Goal: Information Seeking & Learning: Learn about a topic

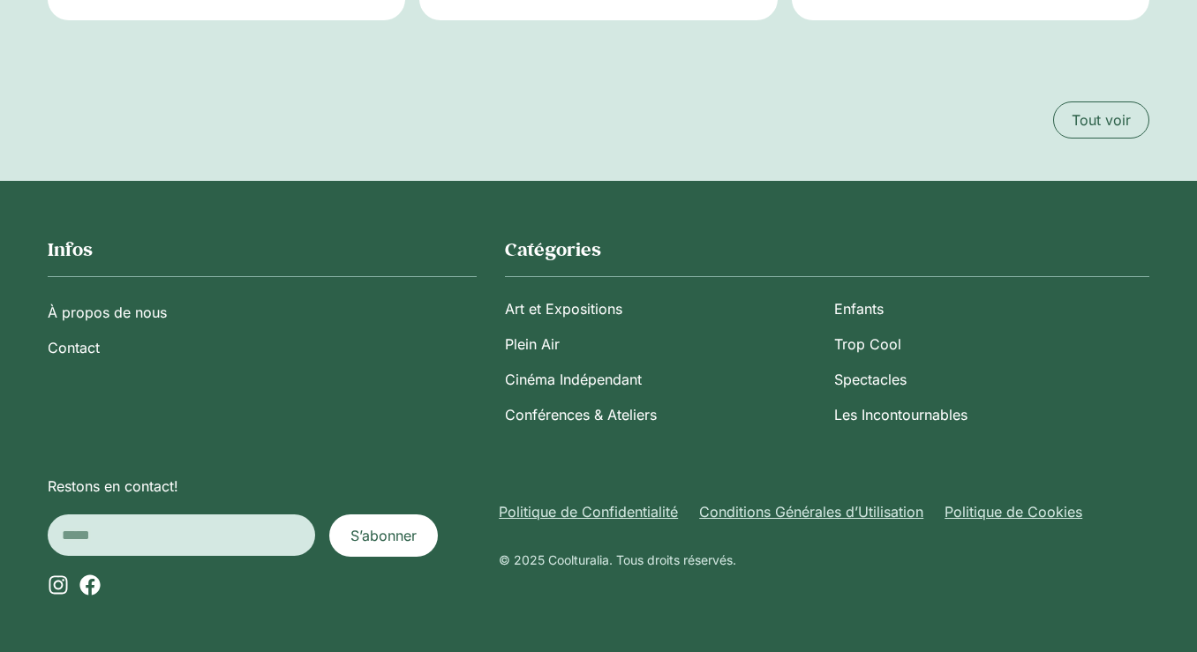
scroll to position [3072, 0]
click at [852, 397] on link "Spectacles" at bounding box center [991, 379] width 315 height 35
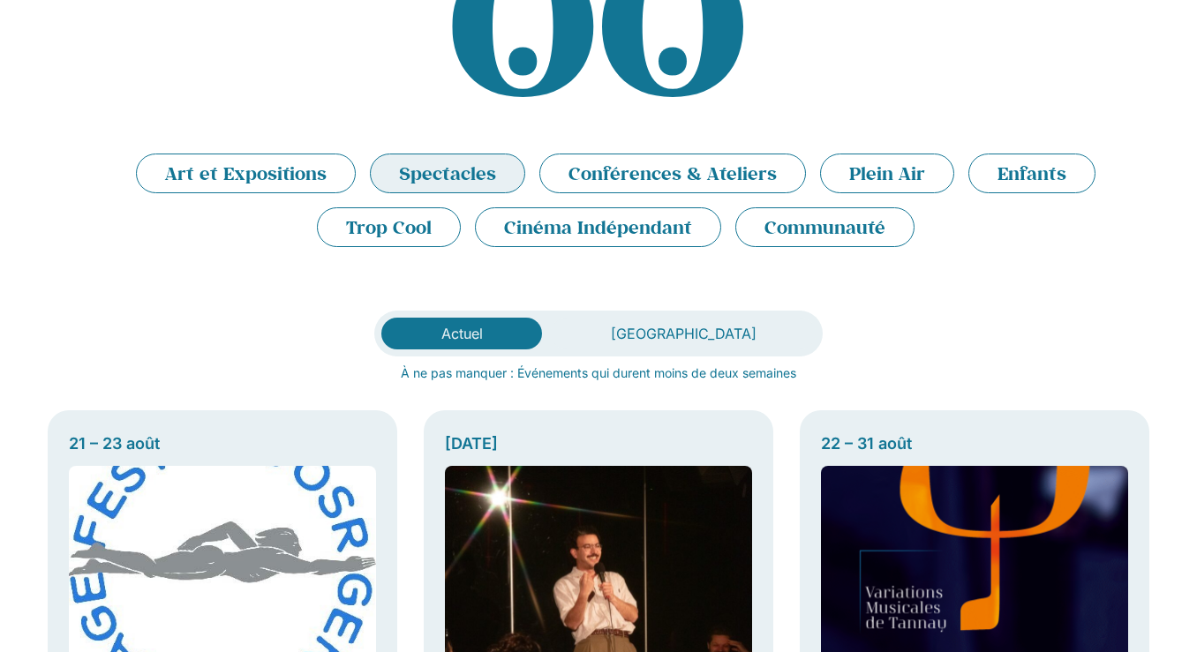
scroll to position [316, 0]
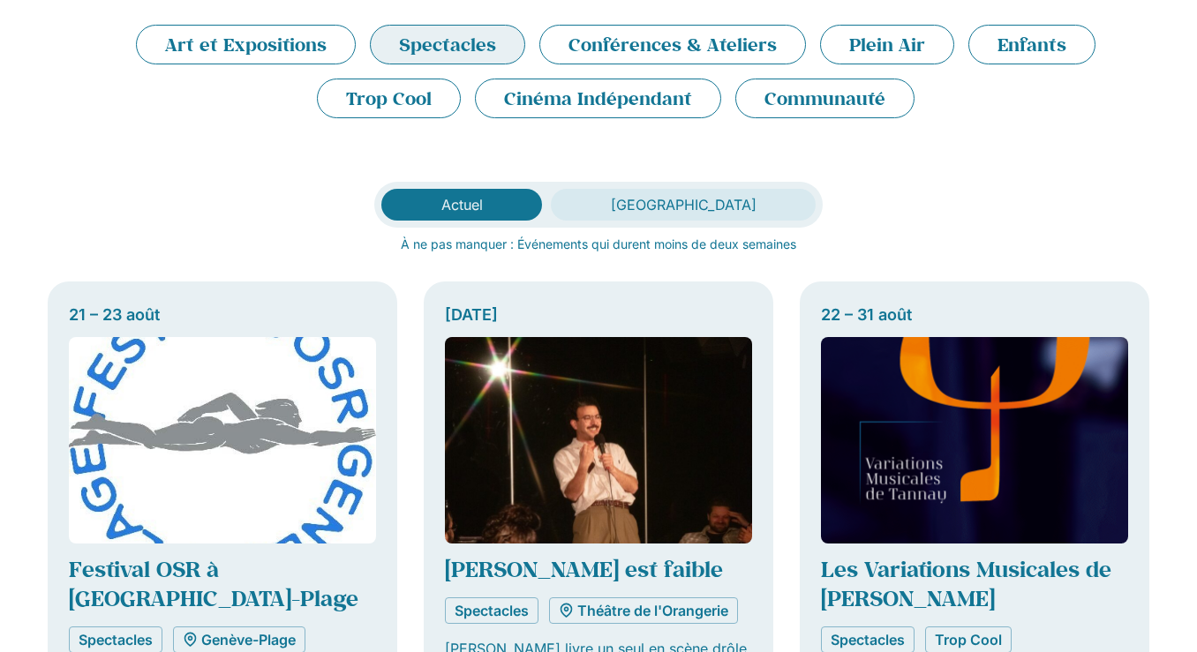
click at [651, 201] on span "[GEOGRAPHIC_DATA]" at bounding box center [684, 205] width 146 height 18
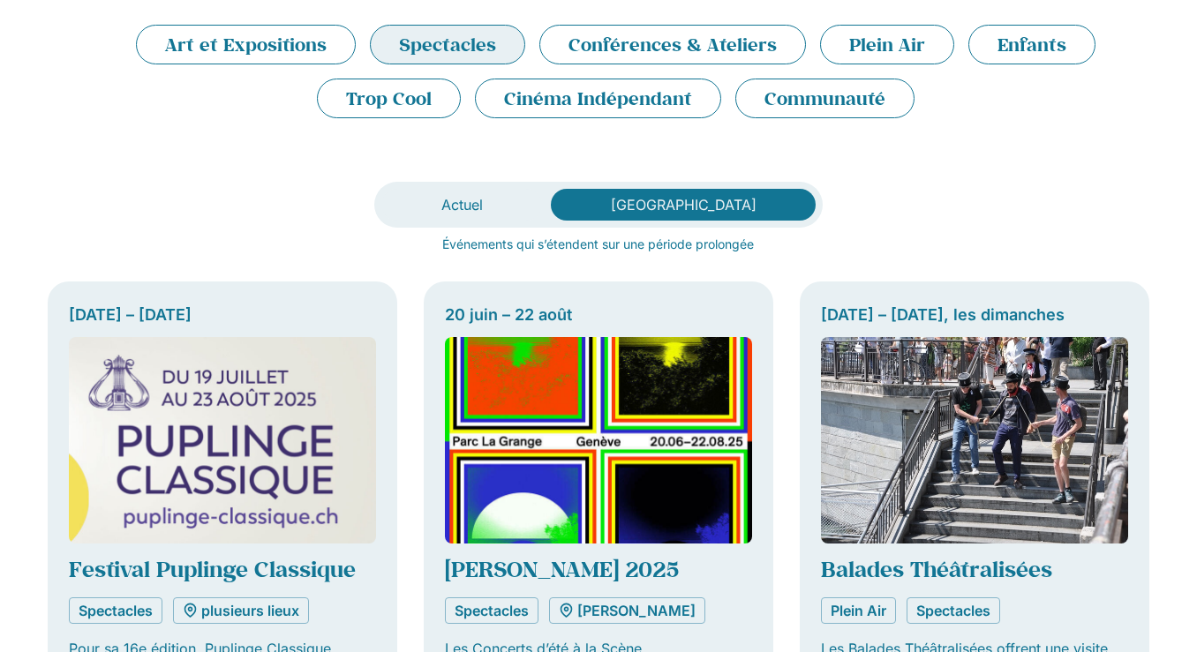
click at [447, 44] on li "Spectacles" at bounding box center [447, 45] width 155 height 40
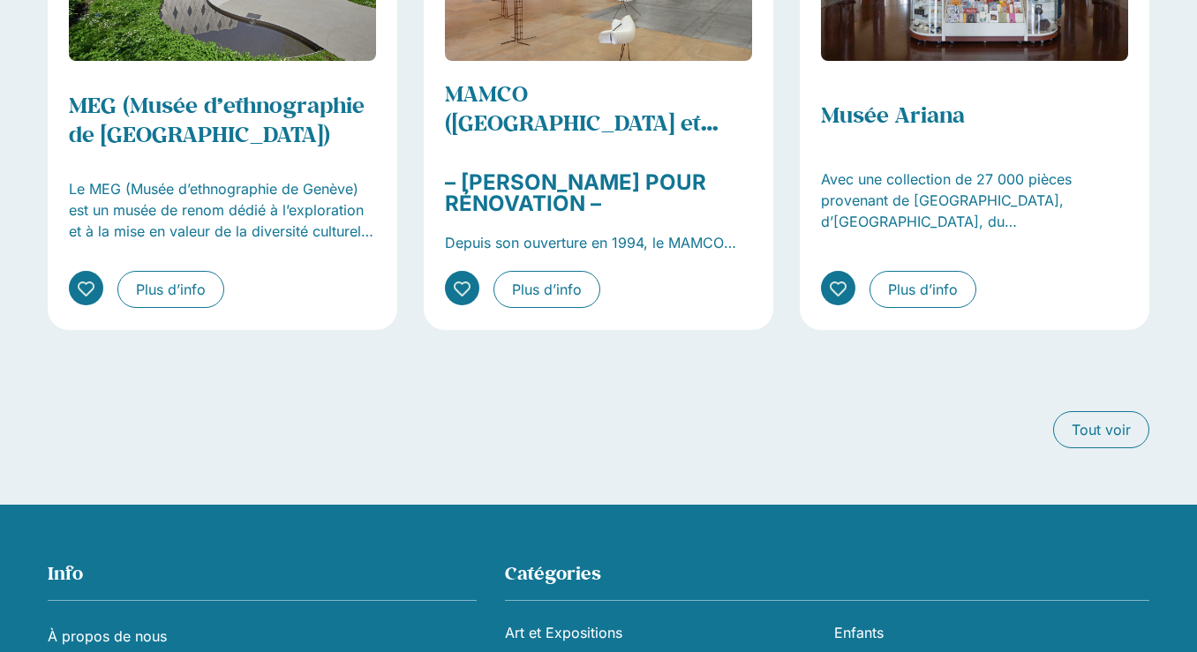
scroll to position [2308, 0]
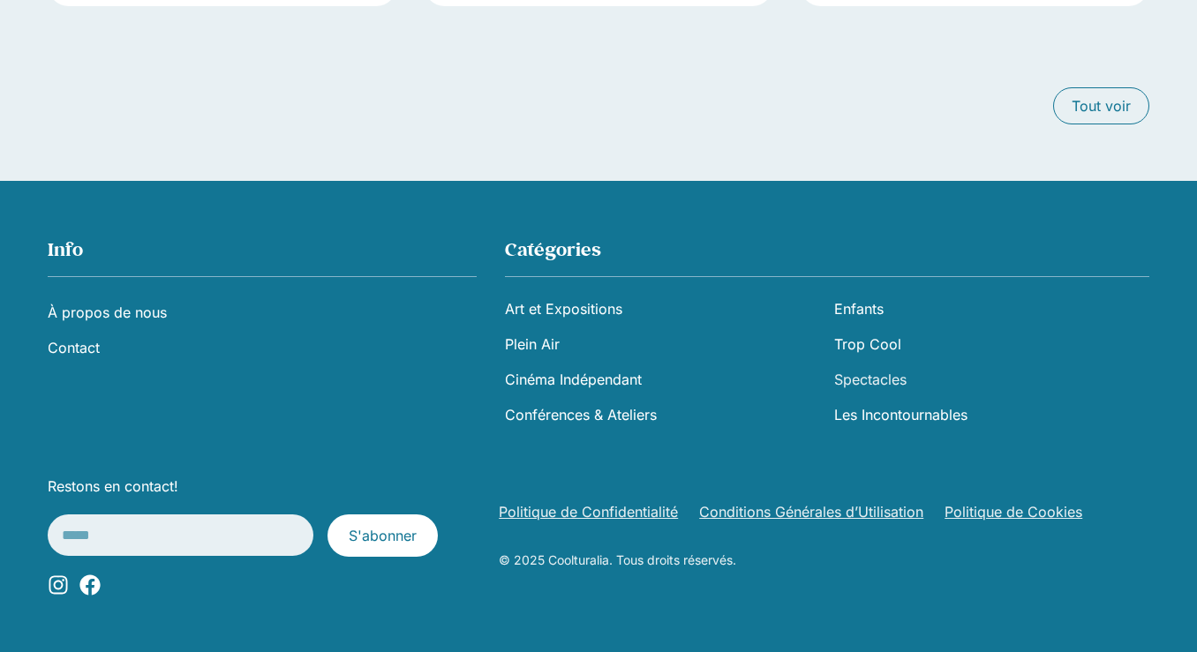
scroll to position [4155, 0]
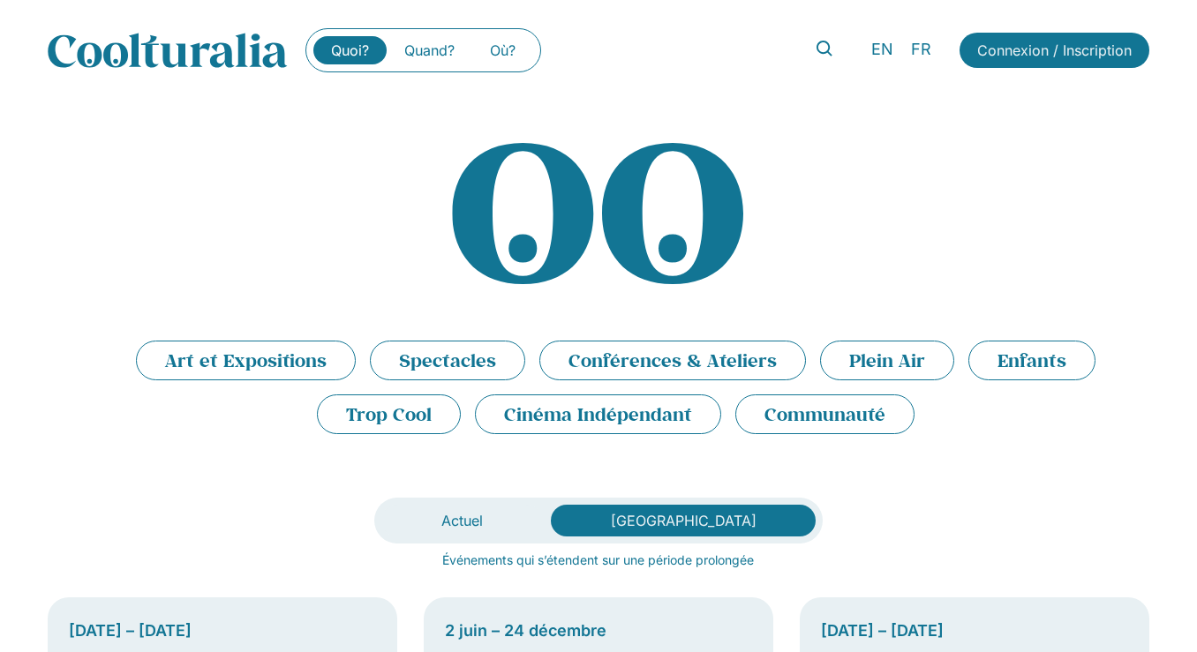
scroll to position [0, 0]
click at [464, 361] on li "Spectacles" at bounding box center [447, 361] width 155 height 40
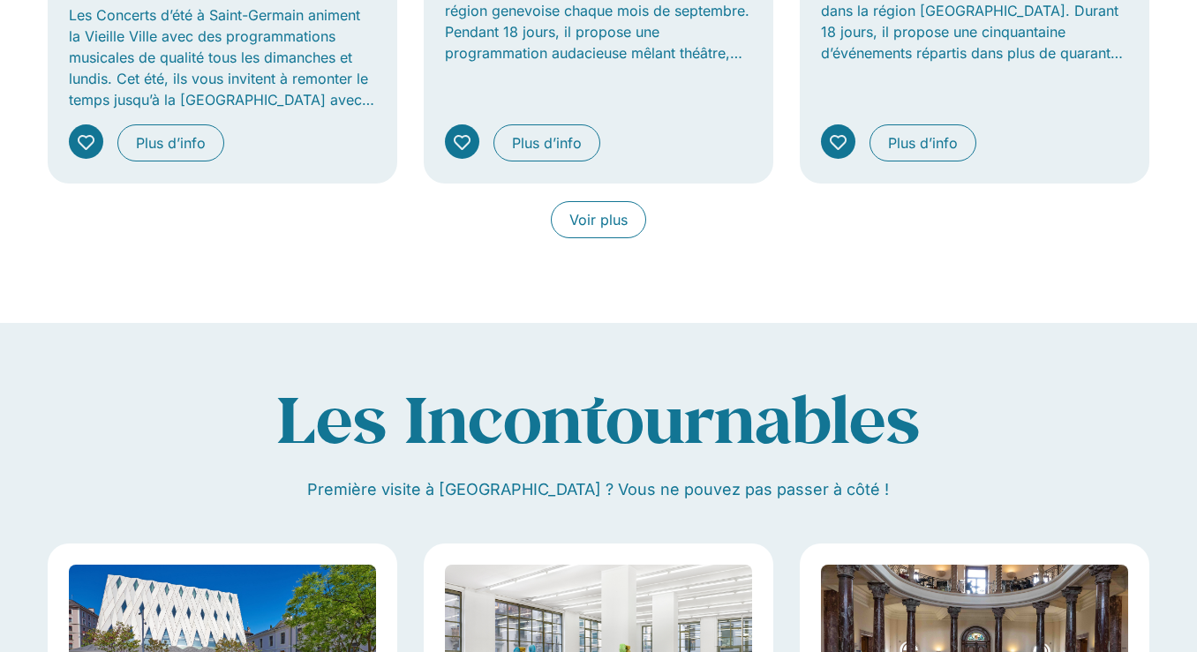
scroll to position [1618, 0]
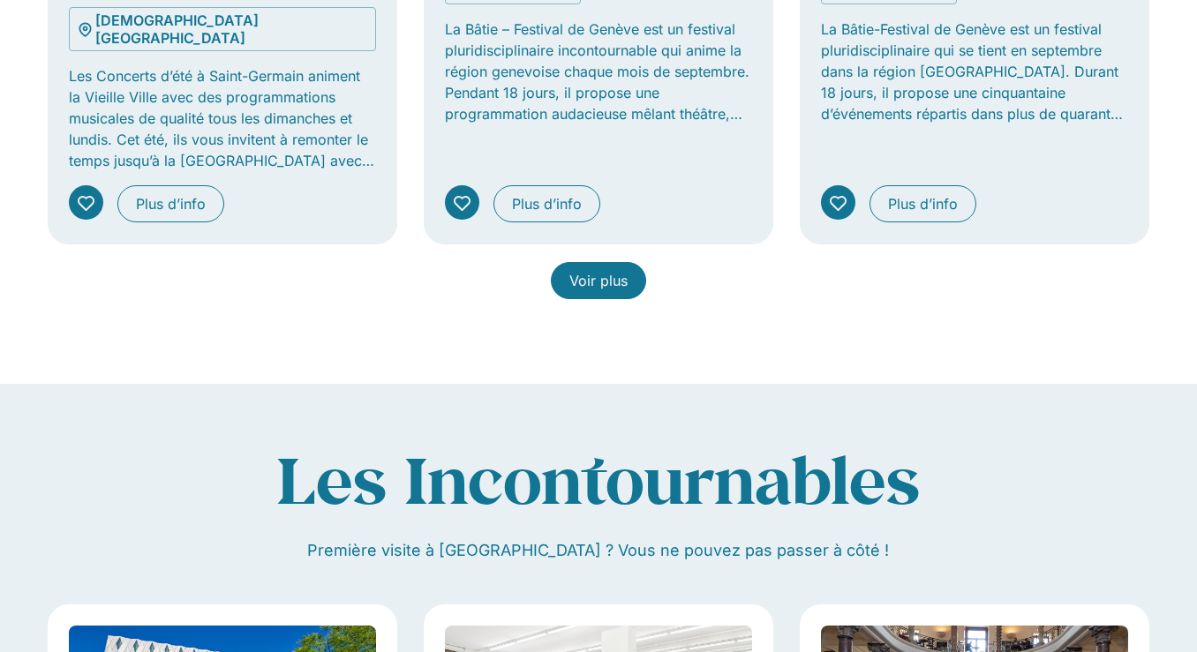
click at [595, 270] on span "Voir plus" at bounding box center [598, 280] width 58 height 21
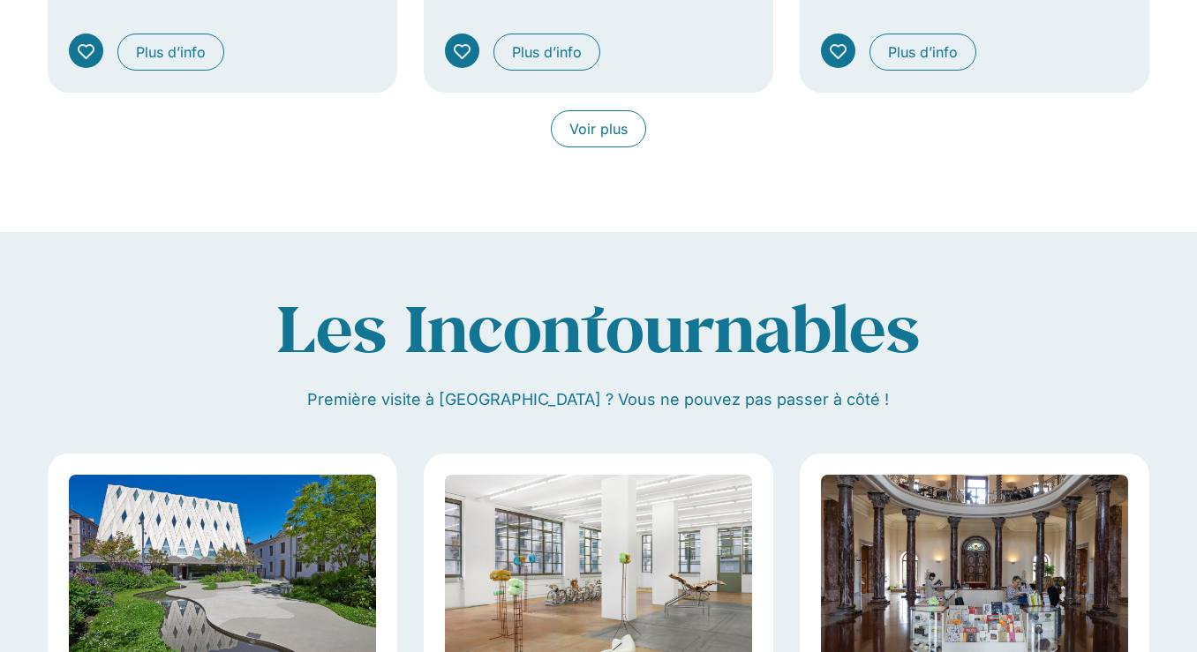
scroll to position [3075, 0]
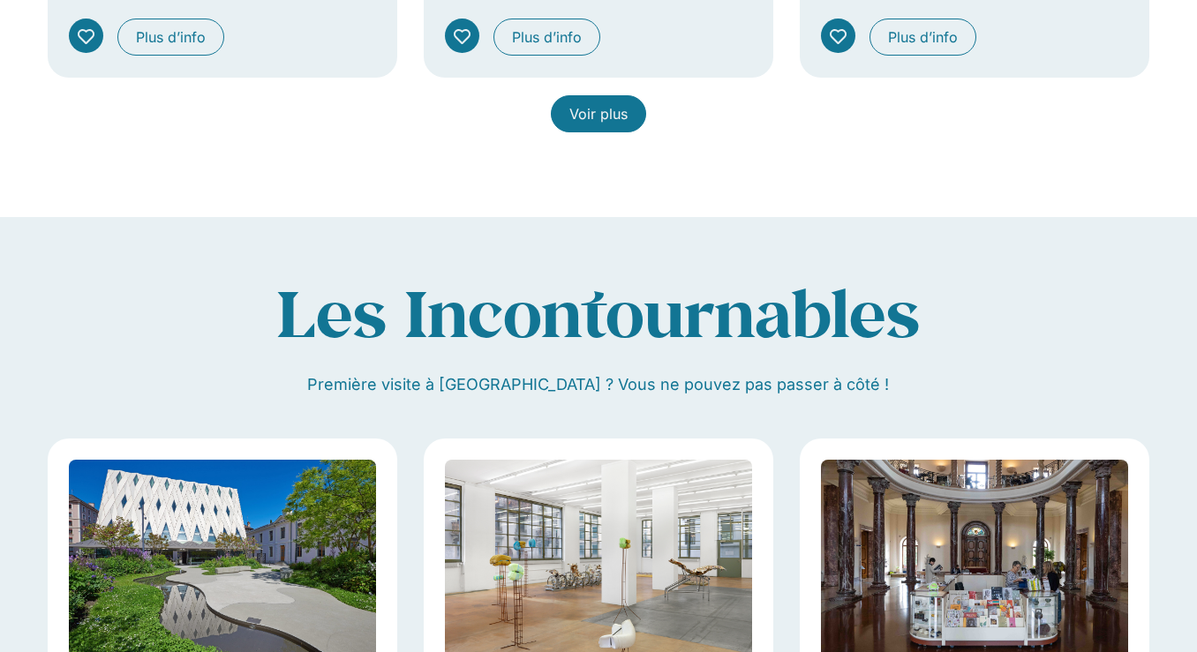
click at [582, 124] on span "Voir plus" at bounding box center [598, 113] width 58 height 21
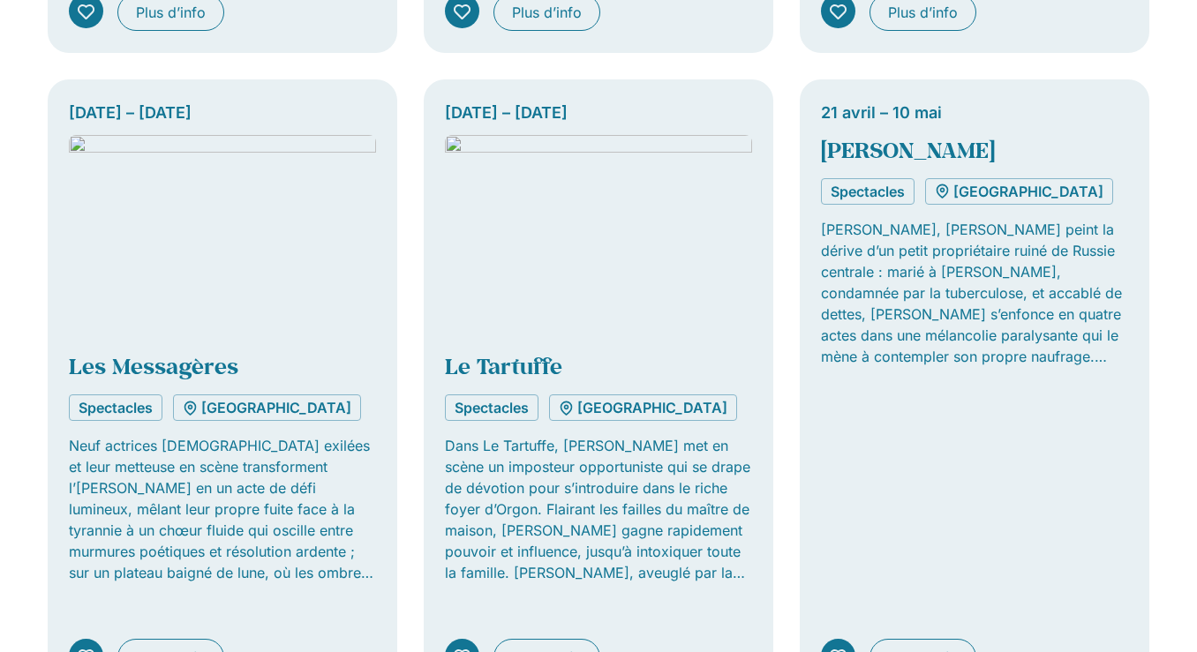
scroll to position [3749, 0]
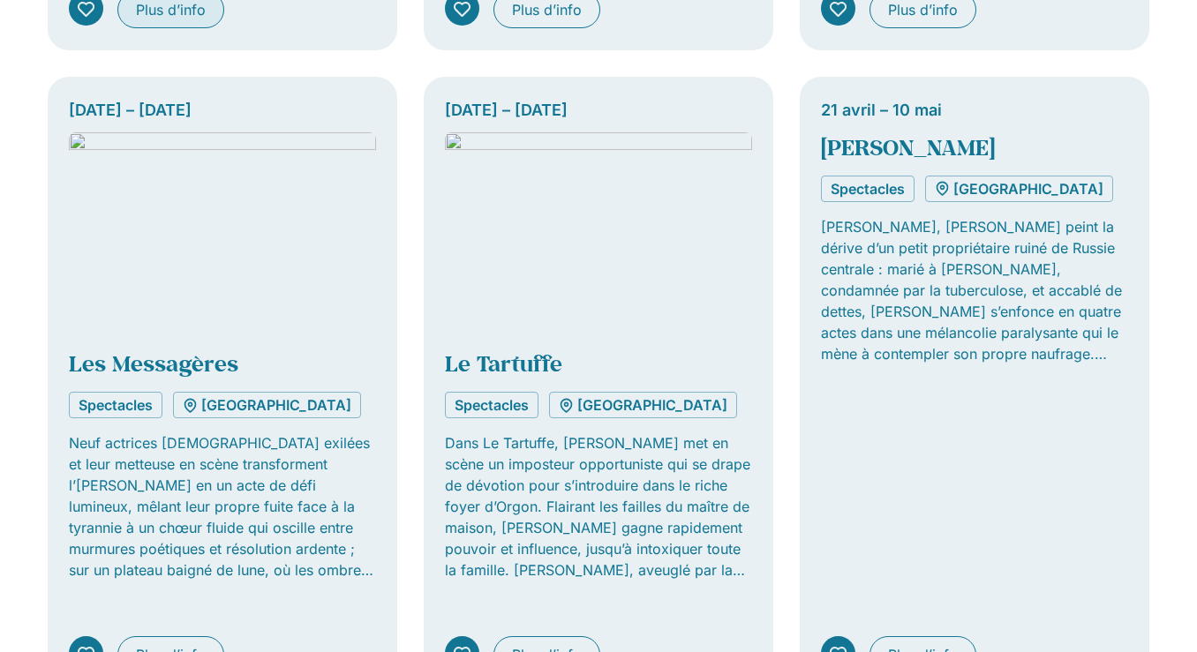
click at [202, 20] on span "Plus d’info" at bounding box center [171, 9] width 70 height 21
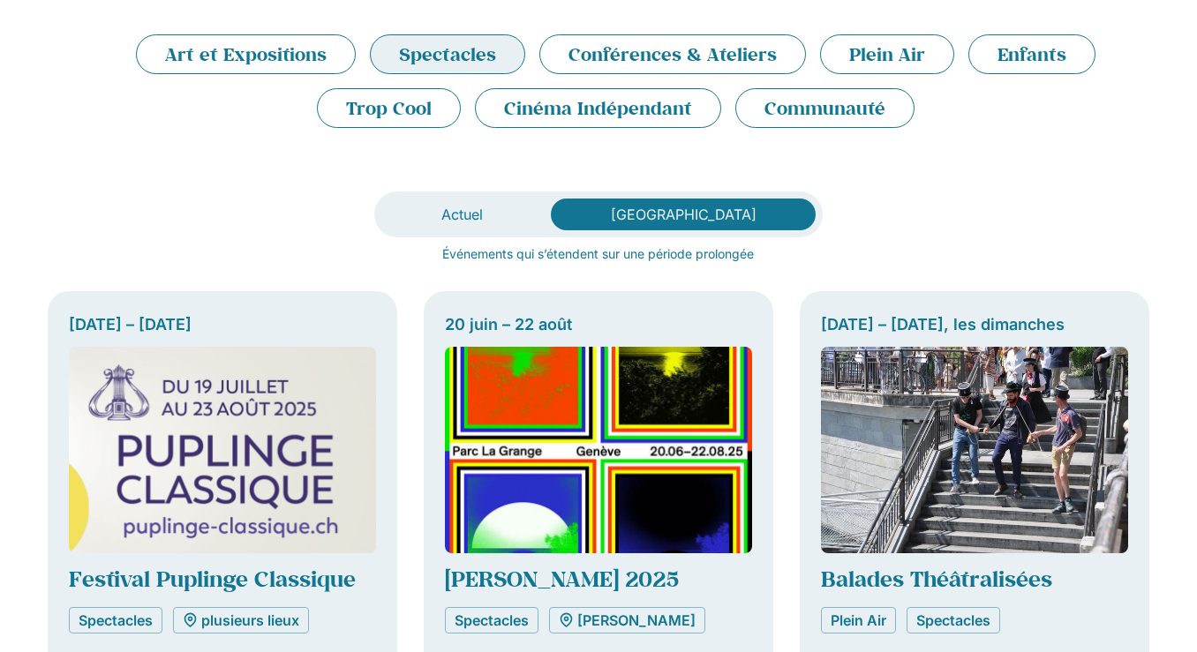
scroll to position [304, 0]
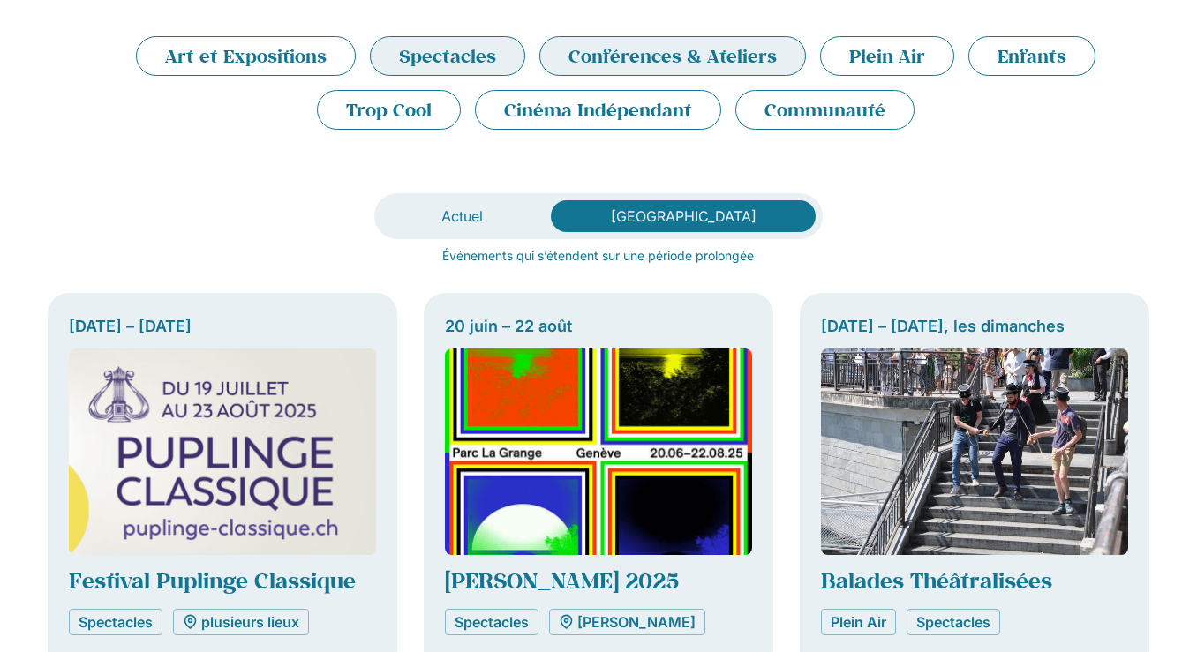
click at [635, 51] on li "Conférences & Ateliers" at bounding box center [672, 56] width 266 height 40
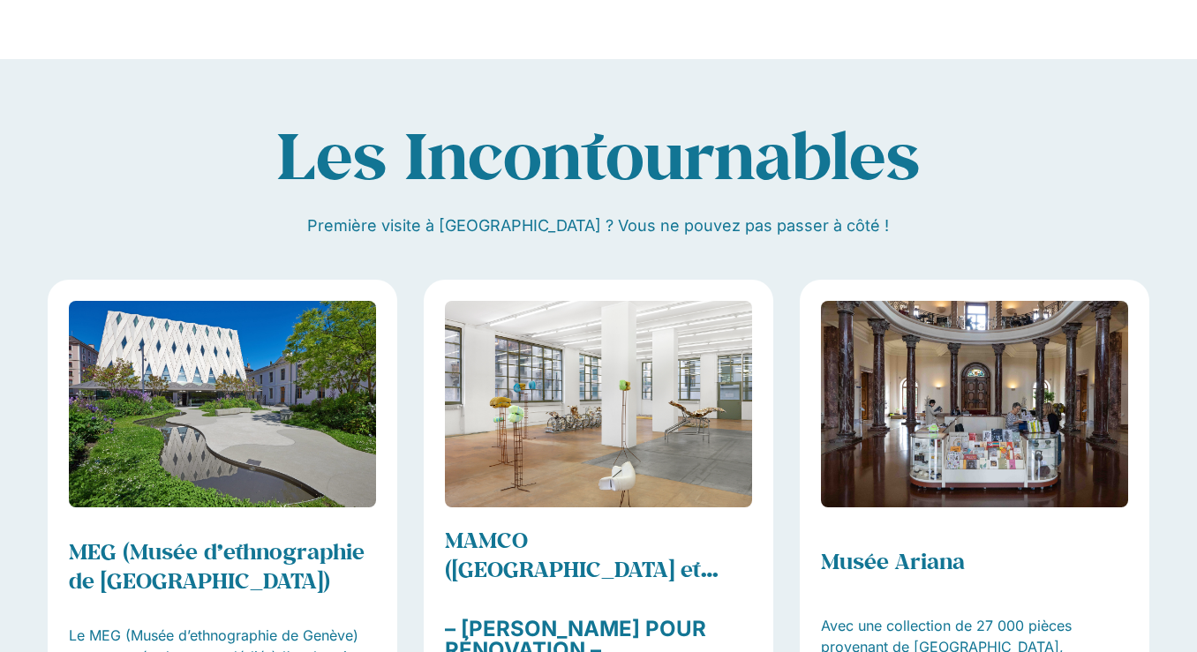
scroll to position [1872, 0]
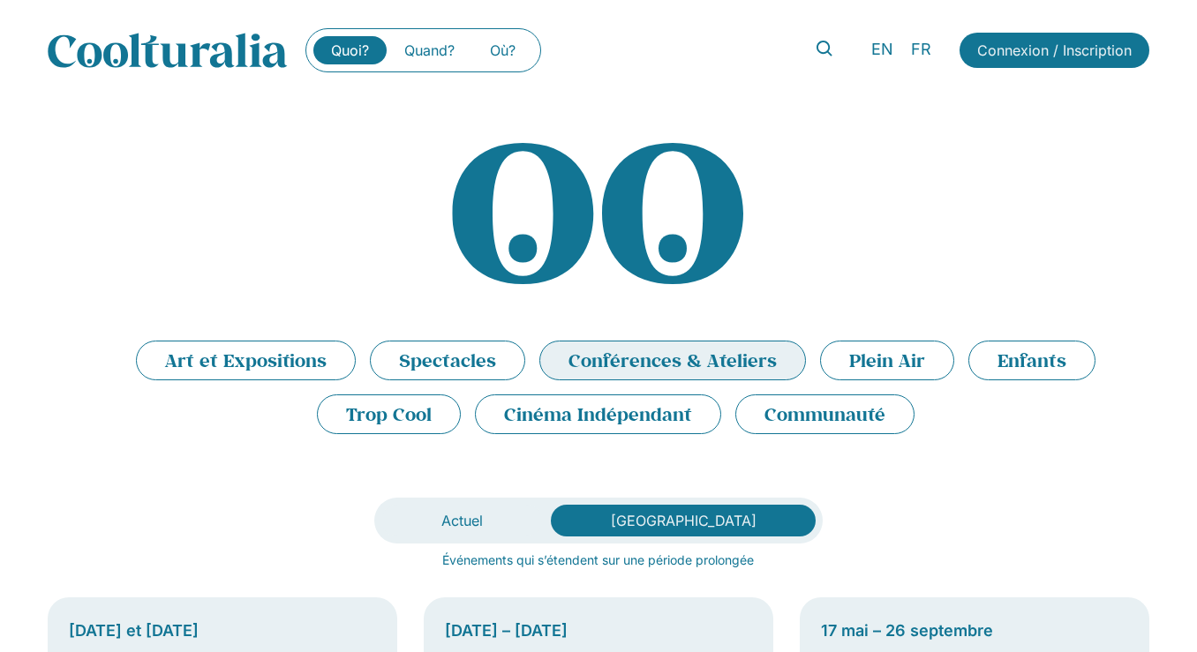
scroll to position [0, 0]
click at [442, 412] on li "Trop Cool" at bounding box center [389, 414] width 144 height 40
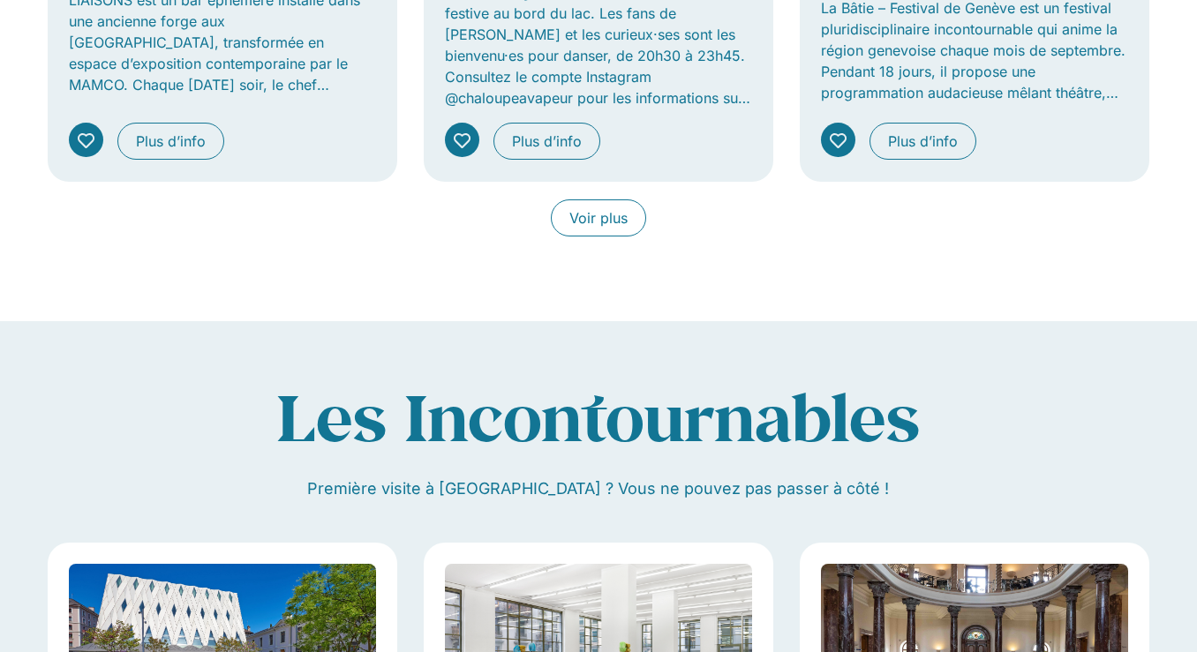
scroll to position [1615, 0]
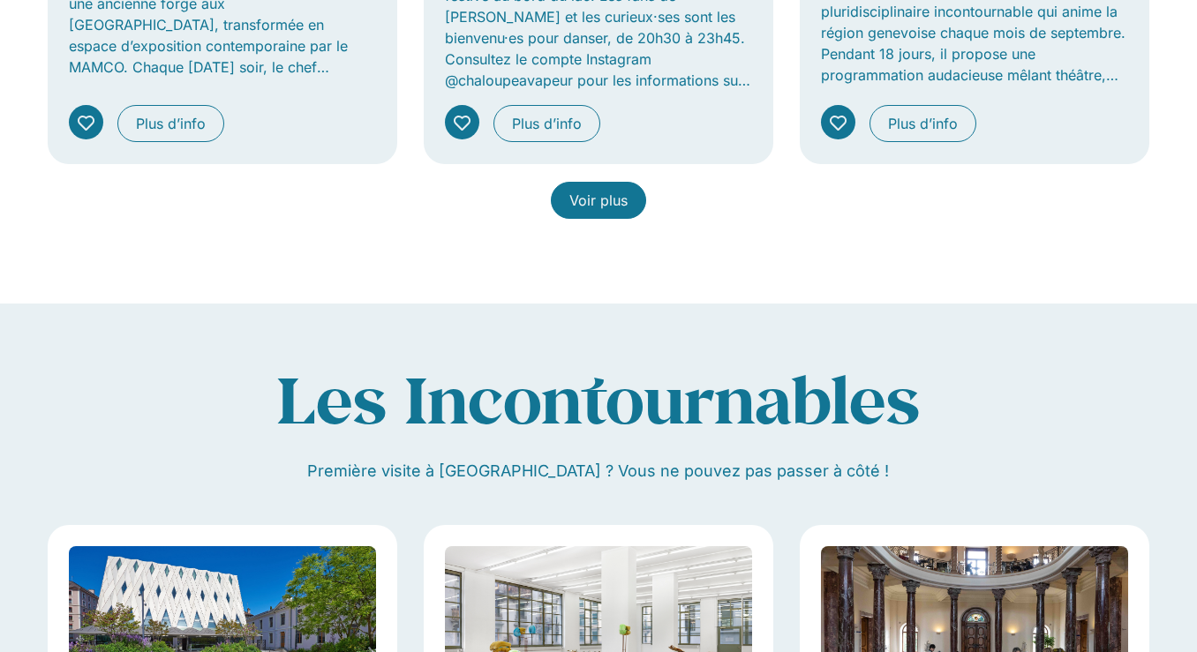
click at [582, 197] on span "Voir plus" at bounding box center [598, 200] width 58 height 21
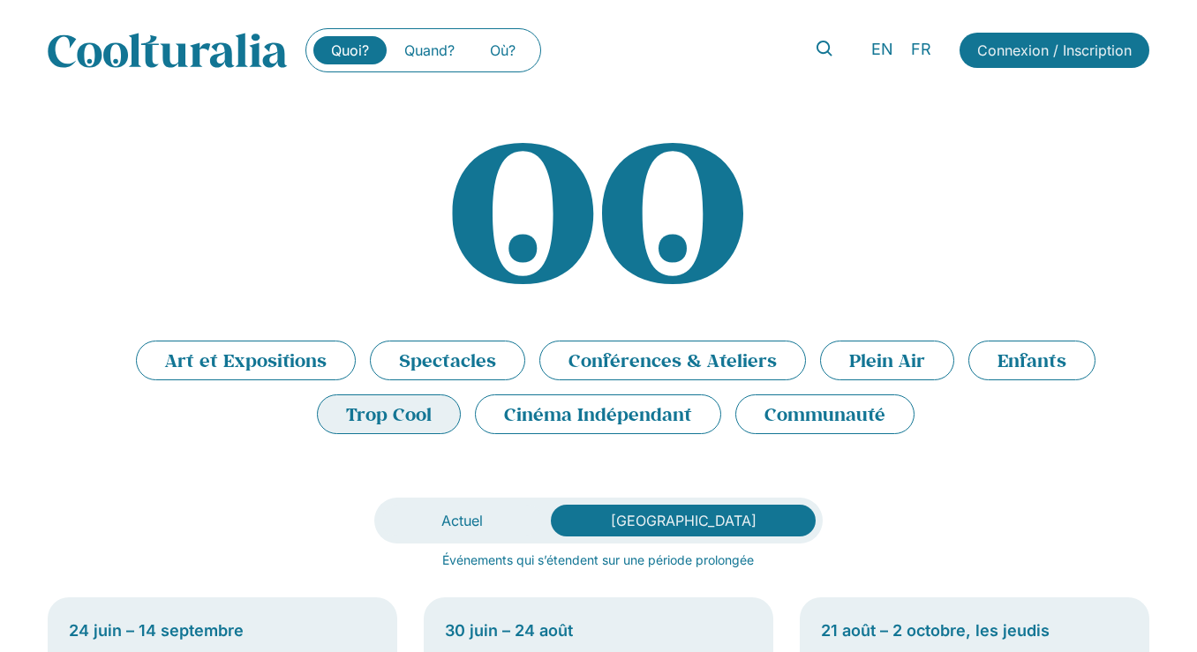
scroll to position [0, 0]
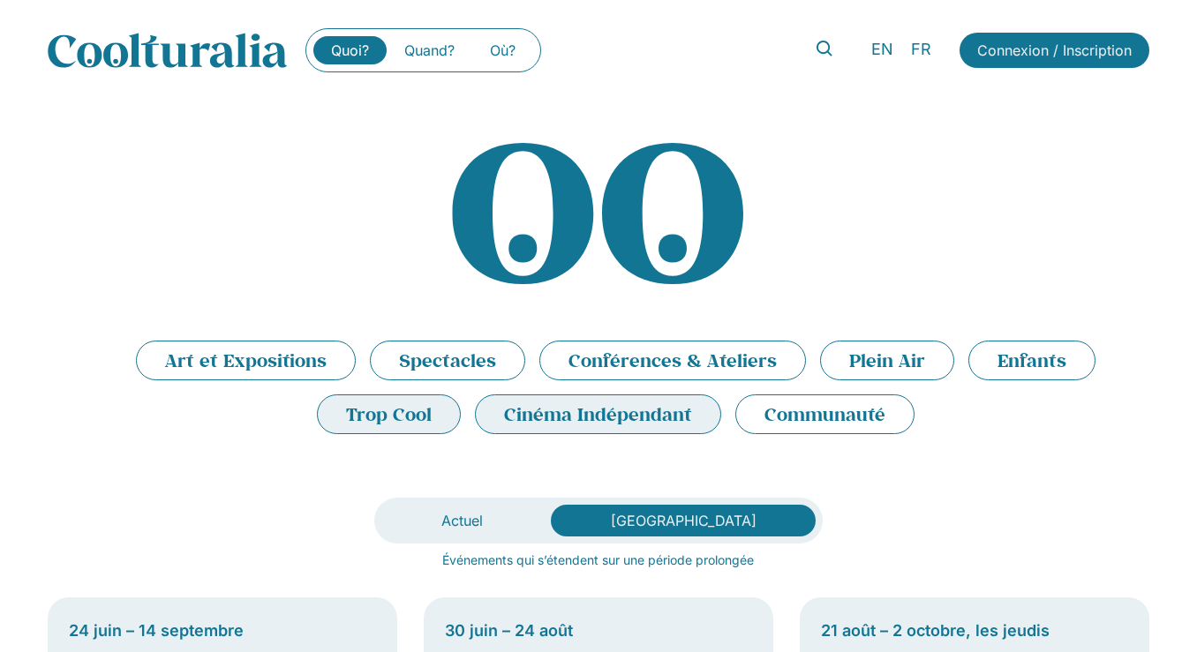
click at [589, 417] on li "Cinéma Indépendant" at bounding box center [598, 414] width 246 height 40
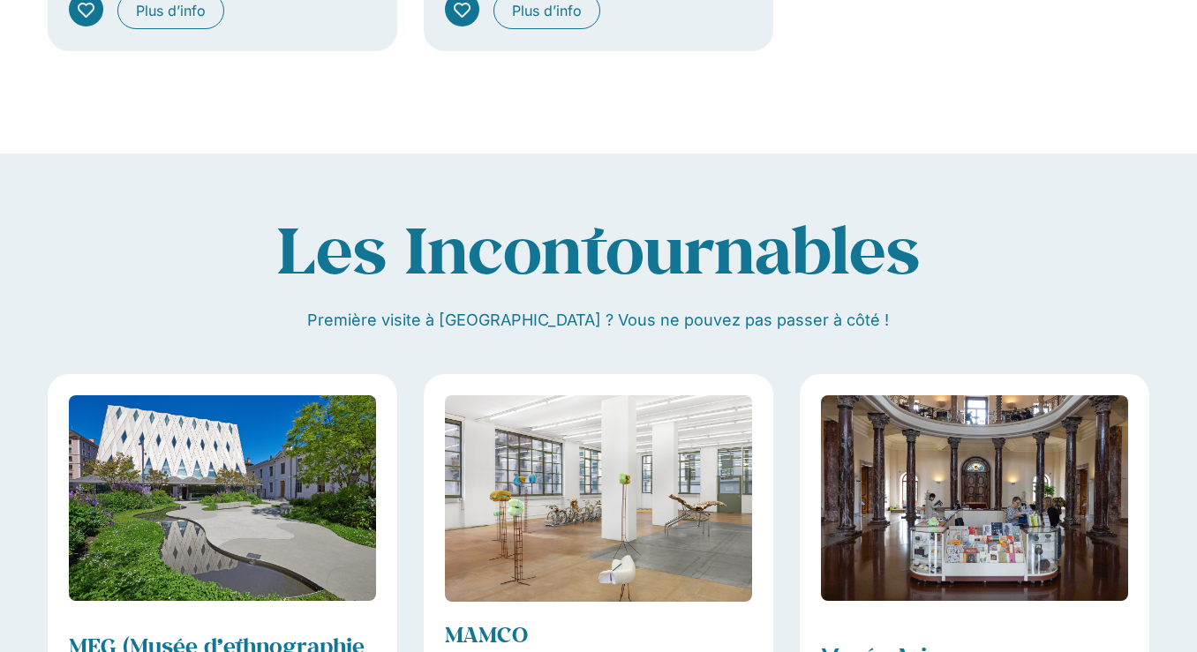
scroll to position [1107, 0]
